Goal: Use online tool/utility: Utilize a website feature to perform a specific function

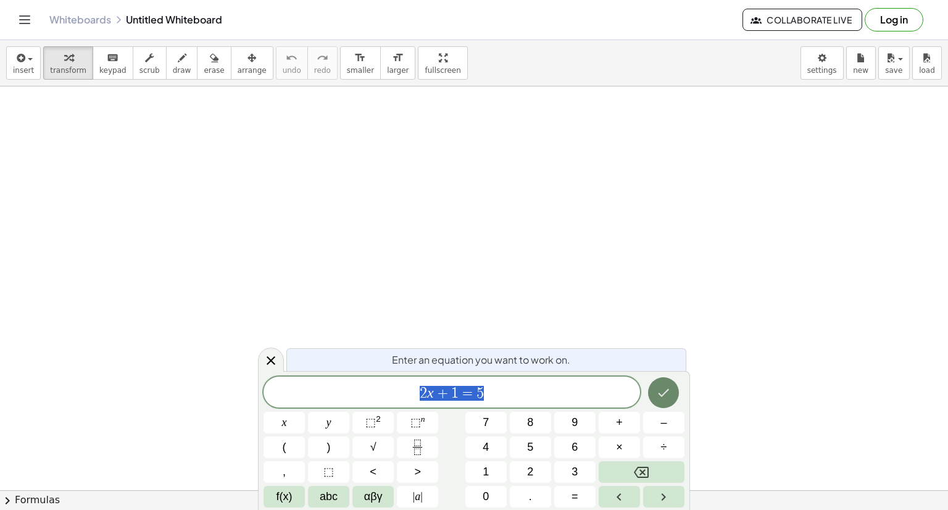
click at [671, 398] on button "Done" at bounding box center [663, 392] width 31 height 31
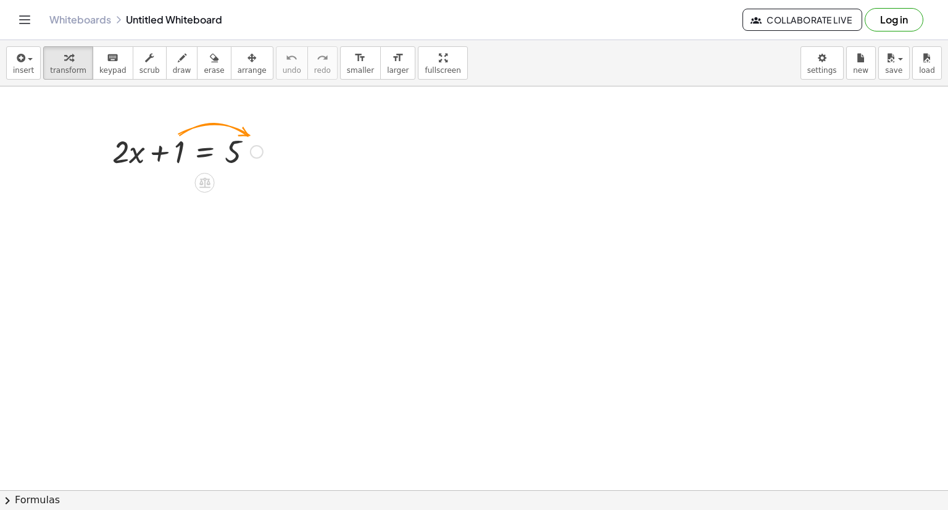
click at [265, 154] on div at bounding box center [187, 151] width 163 height 42
click at [204, 183] on icon at bounding box center [204, 183] width 11 height 10
click at [175, 185] on div "−" at bounding box center [180, 183] width 20 height 20
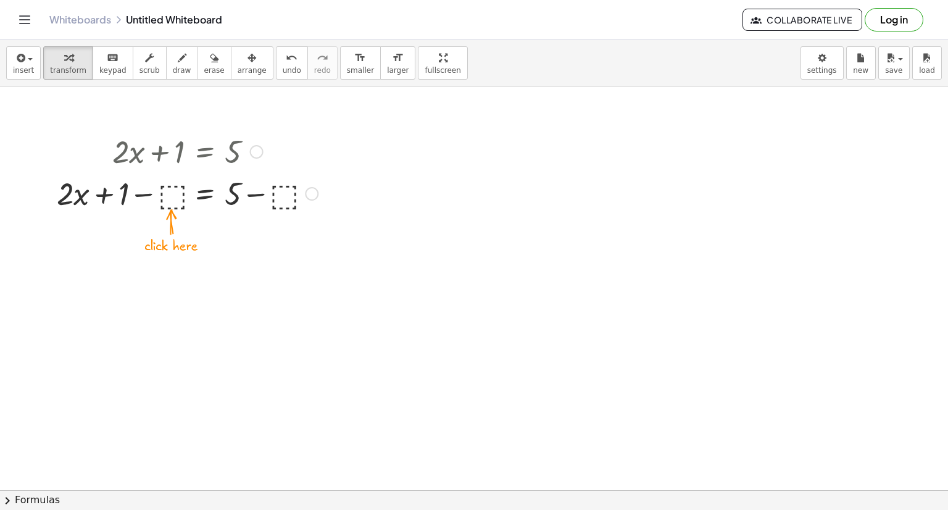
click at [175, 203] on div at bounding box center [187, 193] width 273 height 42
click at [290, 191] on div at bounding box center [293, 194] width 14 height 14
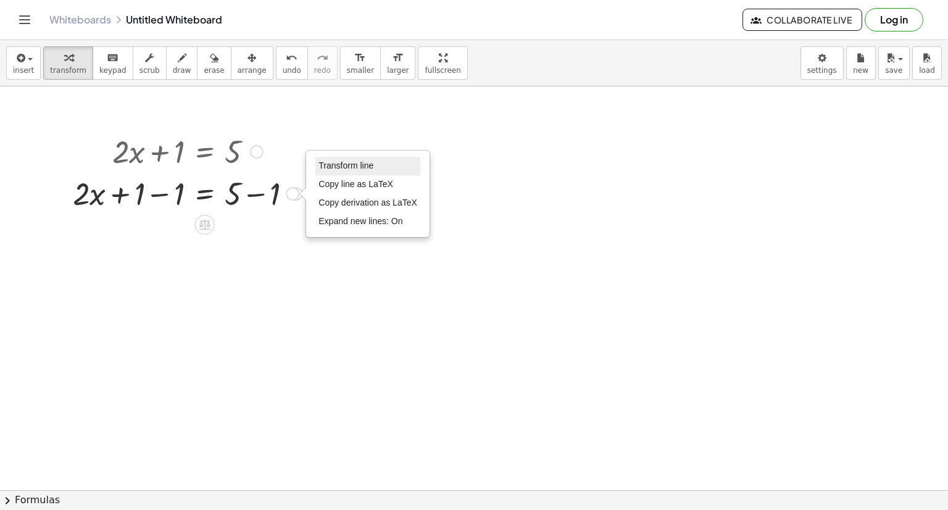
click at [363, 169] on span "Transform line" at bounding box center [345, 165] width 55 height 10
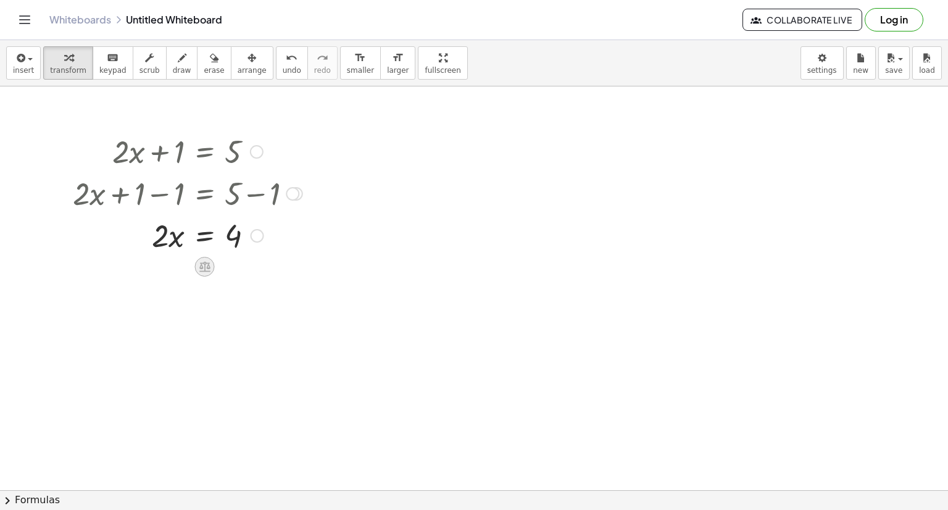
click at [201, 268] on icon at bounding box center [204, 267] width 11 height 10
click at [230, 268] on span "÷" at bounding box center [229, 267] width 7 height 18
click at [205, 152] on div "+ · 2 · x + 1 = 5 + · 2 · x + 1 − ⬚ = + 5 − ⬚ + · 2 · x + 1 − 1 = + 5 − 1 · 2 ·…" at bounding box center [205, 152] width 0 height 0
click at [169, 300] on div at bounding box center [188, 286] width 242 height 62
click at [253, 287] on div "Transform line Copy line as LaTeX Copy derivation as LaTeX Expand new lines: On" at bounding box center [259, 288] width 14 height 14
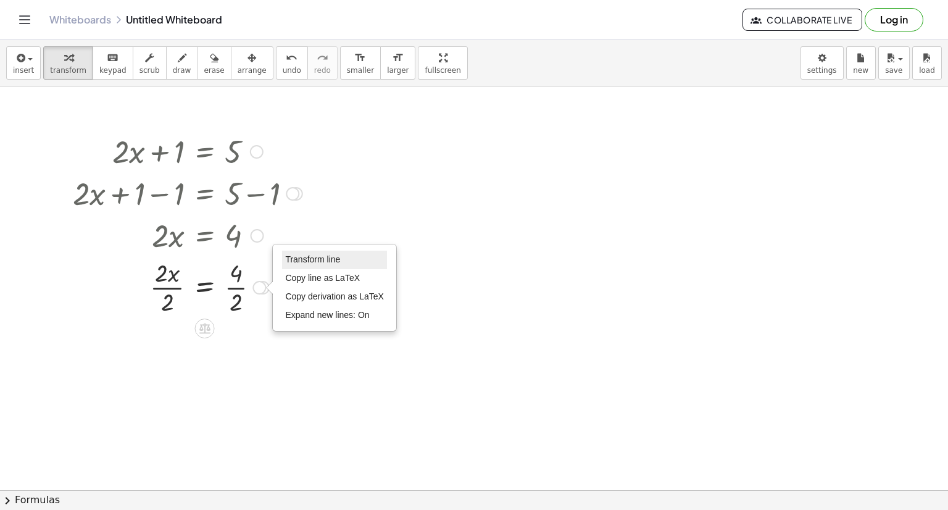
click at [307, 264] on li "Transform line" at bounding box center [334, 260] width 105 height 19
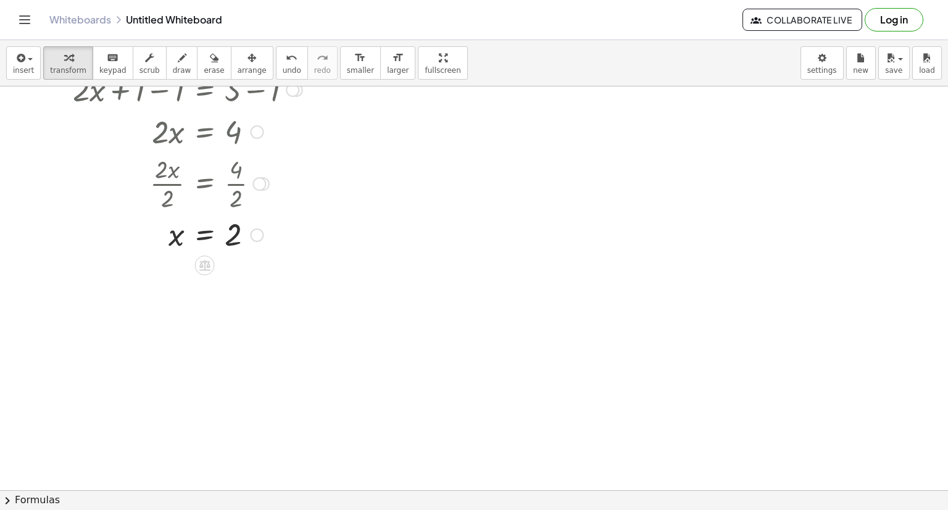
scroll to position [217, 0]
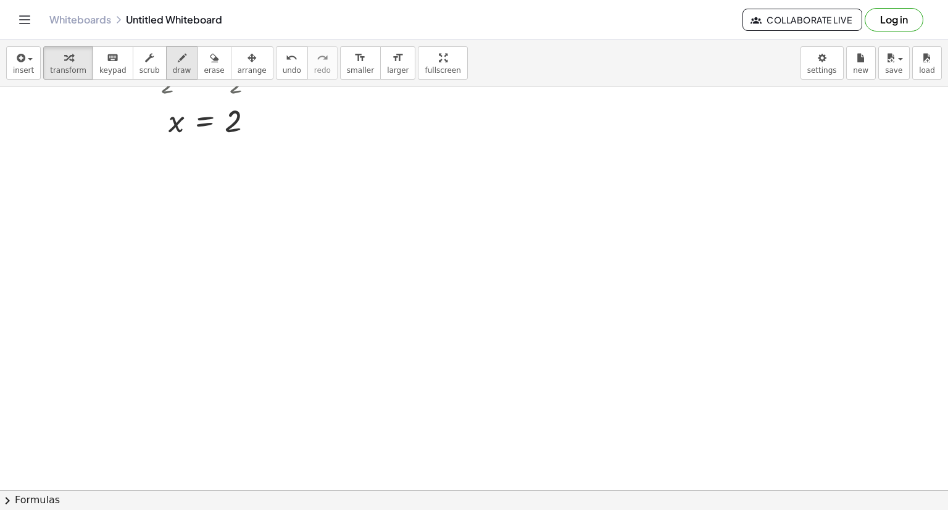
click at [178, 63] on icon "button" at bounding box center [182, 58] width 9 height 15
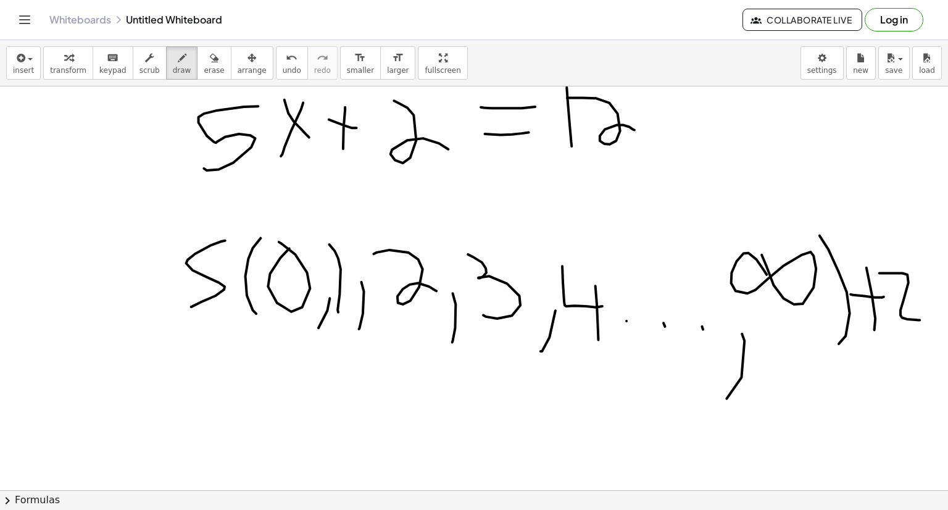
scroll to position [385, 0]
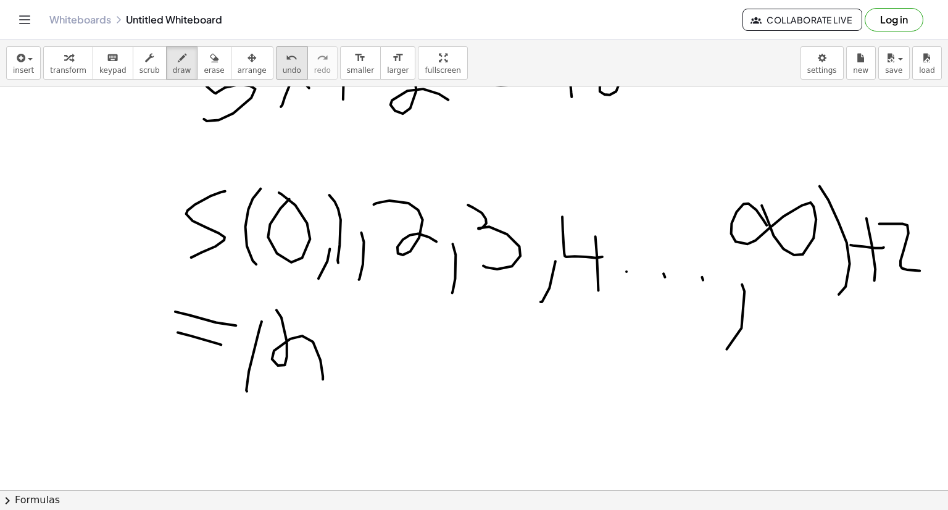
click at [283, 75] on span "undo" at bounding box center [292, 70] width 19 height 9
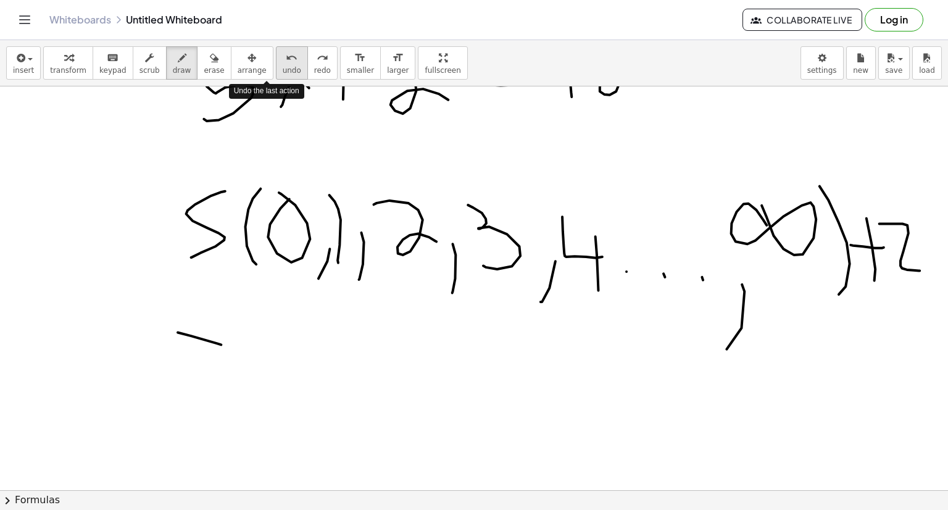
click at [283, 75] on span "undo" at bounding box center [292, 70] width 19 height 9
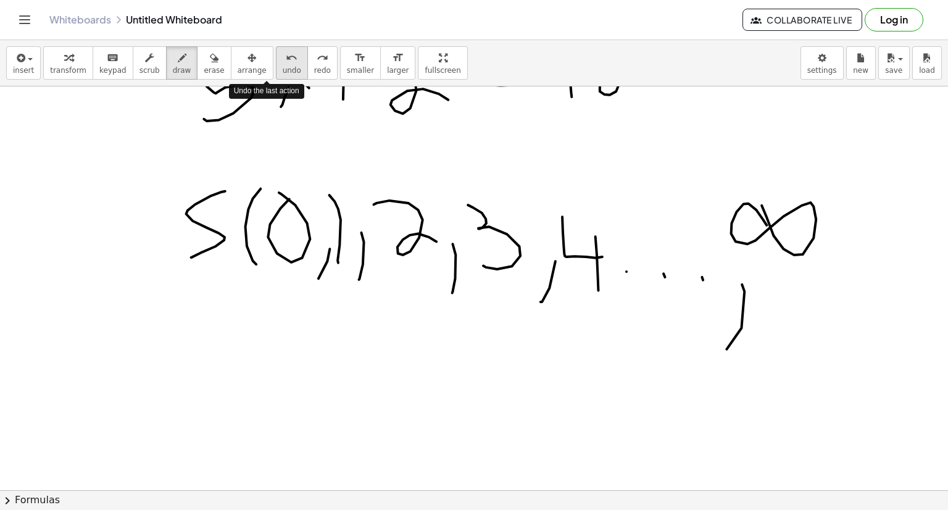
click at [283, 75] on span "undo" at bounding box center [292, 70] width 19 height 9
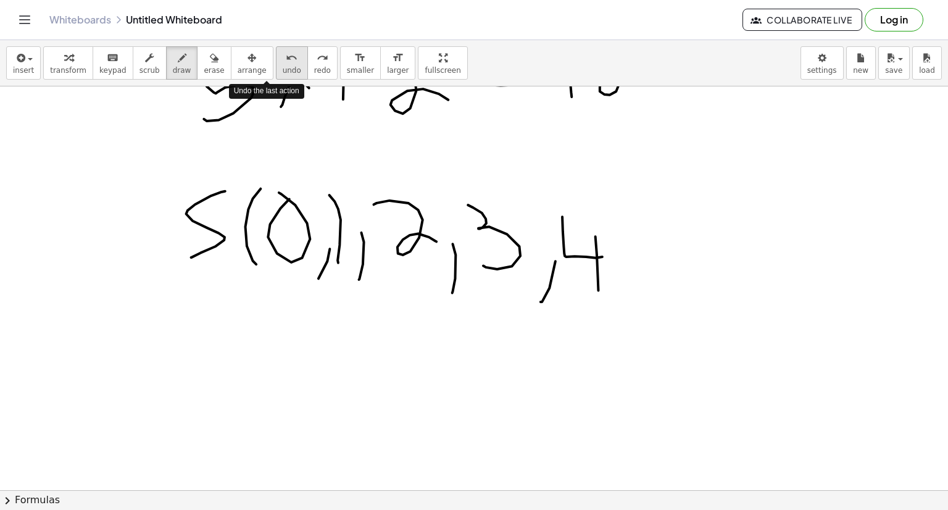
click at [283, 75] on span "undo" at bounding box center [292, 70] width 19 height 9
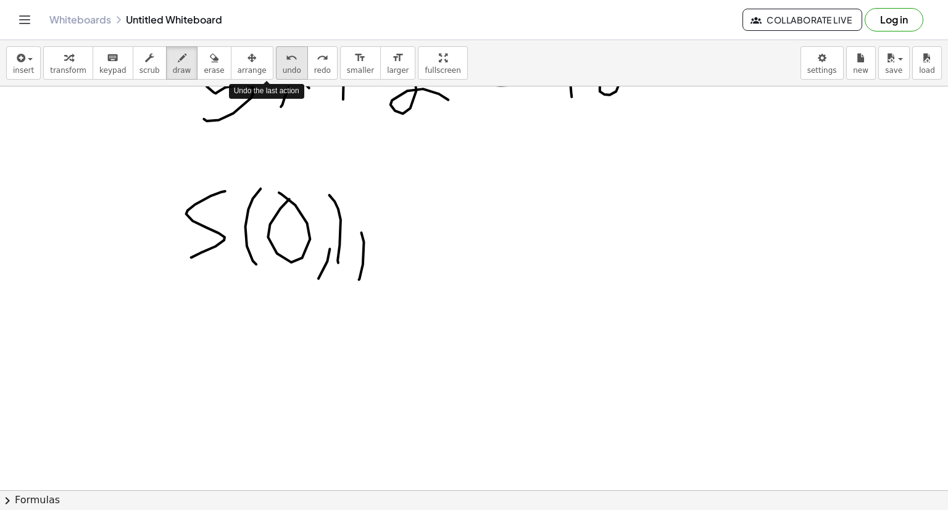
click at [283, 75] on span "undo" at bounding box center [292, 70] width 19 height 9
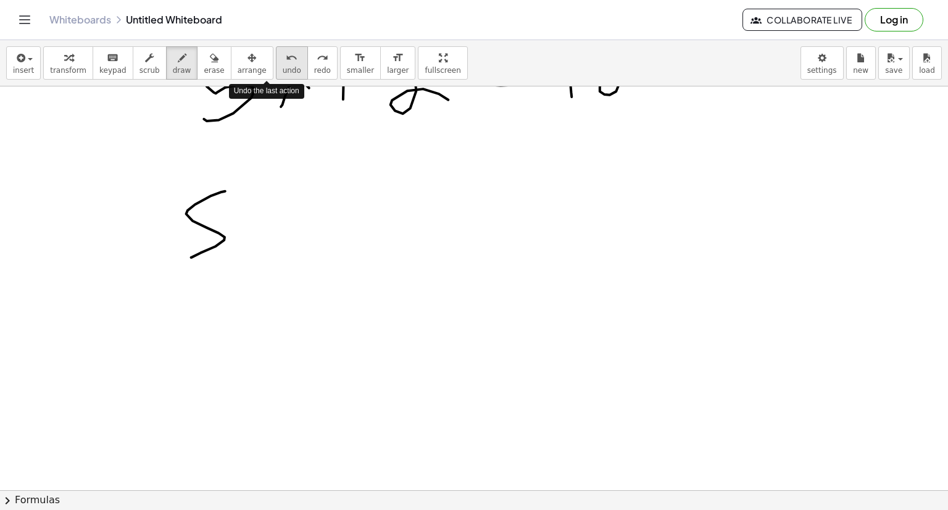
click at [283, 75] on span "undo" at bounding box center [292, 70] width 19 height 9
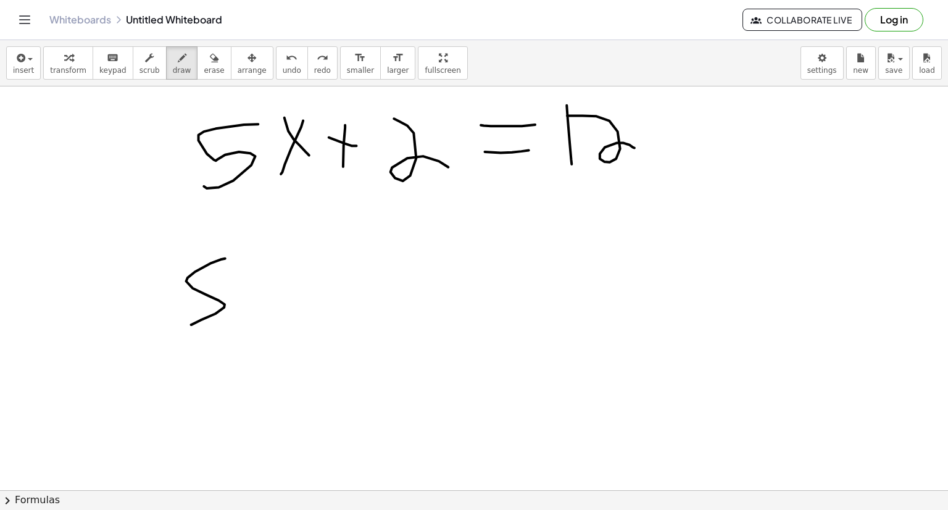
scroll to position [318, 0]
click at [276, 65] on button "undo undo" at bounding box center [292, 62] width 32 height 33
click at [283, 68] on span "undo" at bounding box center [292, 70] width 19 height 9
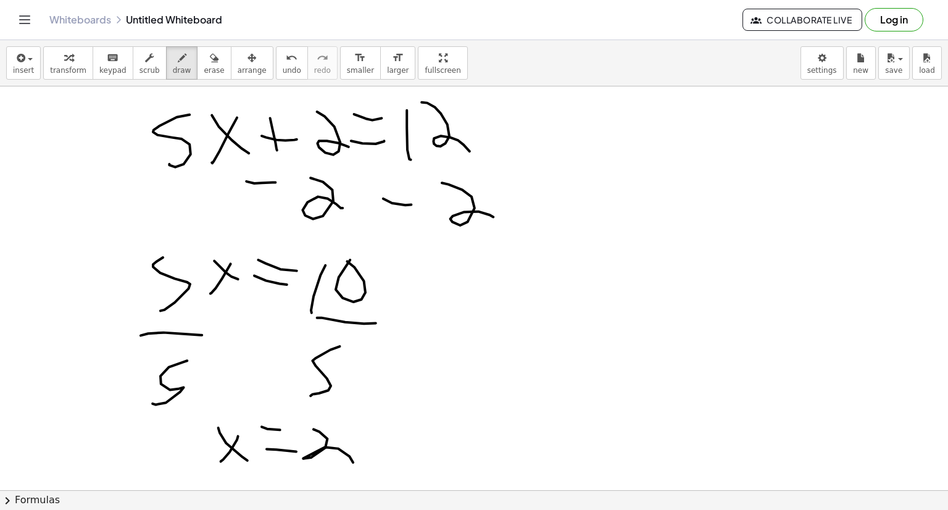
scroll to position [611, 0]
